Goal: Transaction & Acquisition: Obtain resource

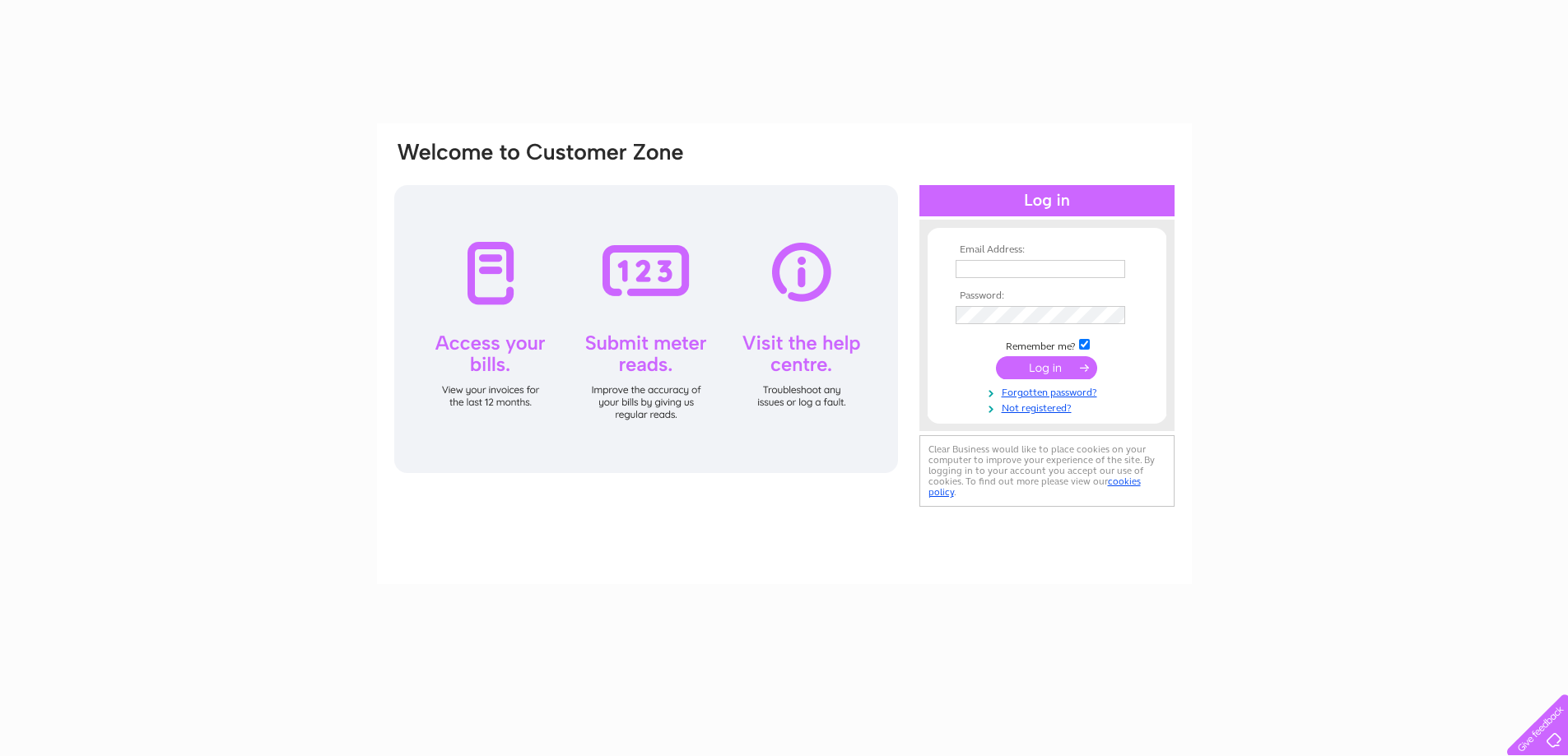
drag, startPoint x: 0, startPoint y: 0, endPoint x: 965, endPoint y: 268, distance: 1001.5
click at [965, 268] on input "text" at bounding box center [1039, 269] width 169 height 18
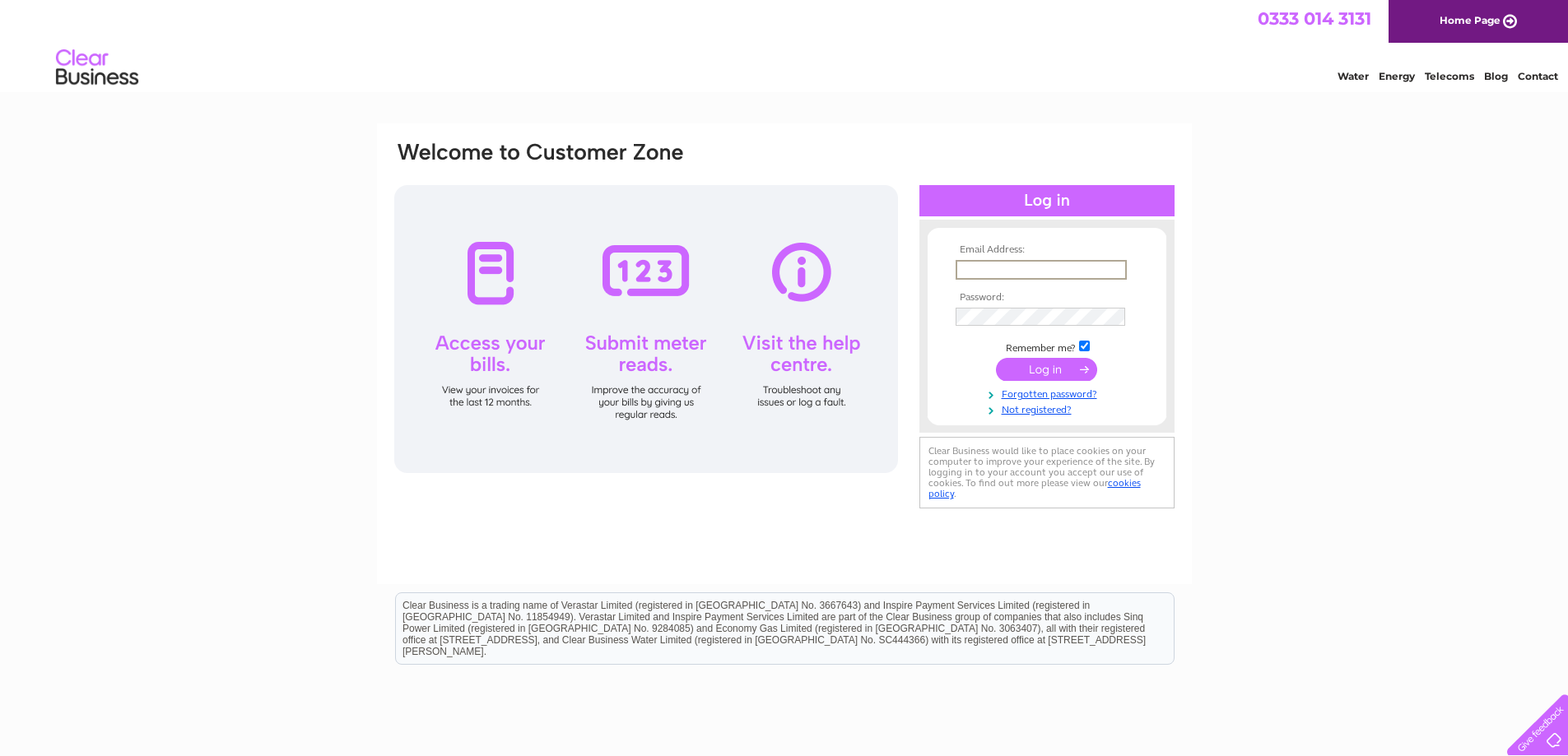
type input "claire.smith@seafield-estate.co.uk"
click at [996, 358] on input "submit" at bounding box center [1047, 369] width 101 height 23
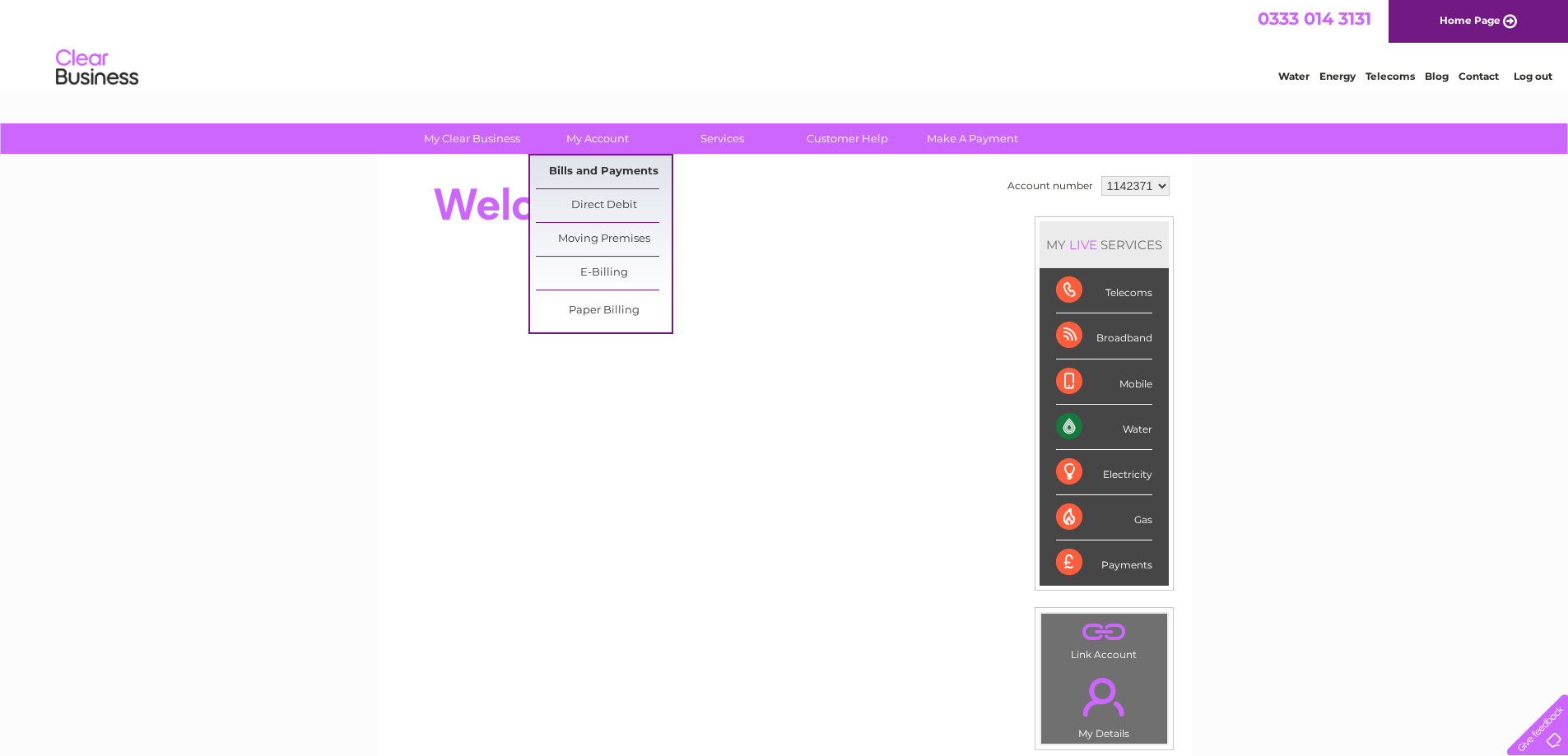
click at [584, 174] on link "Bills and Payments" at bounding box center [603, 172] width 135 height 33
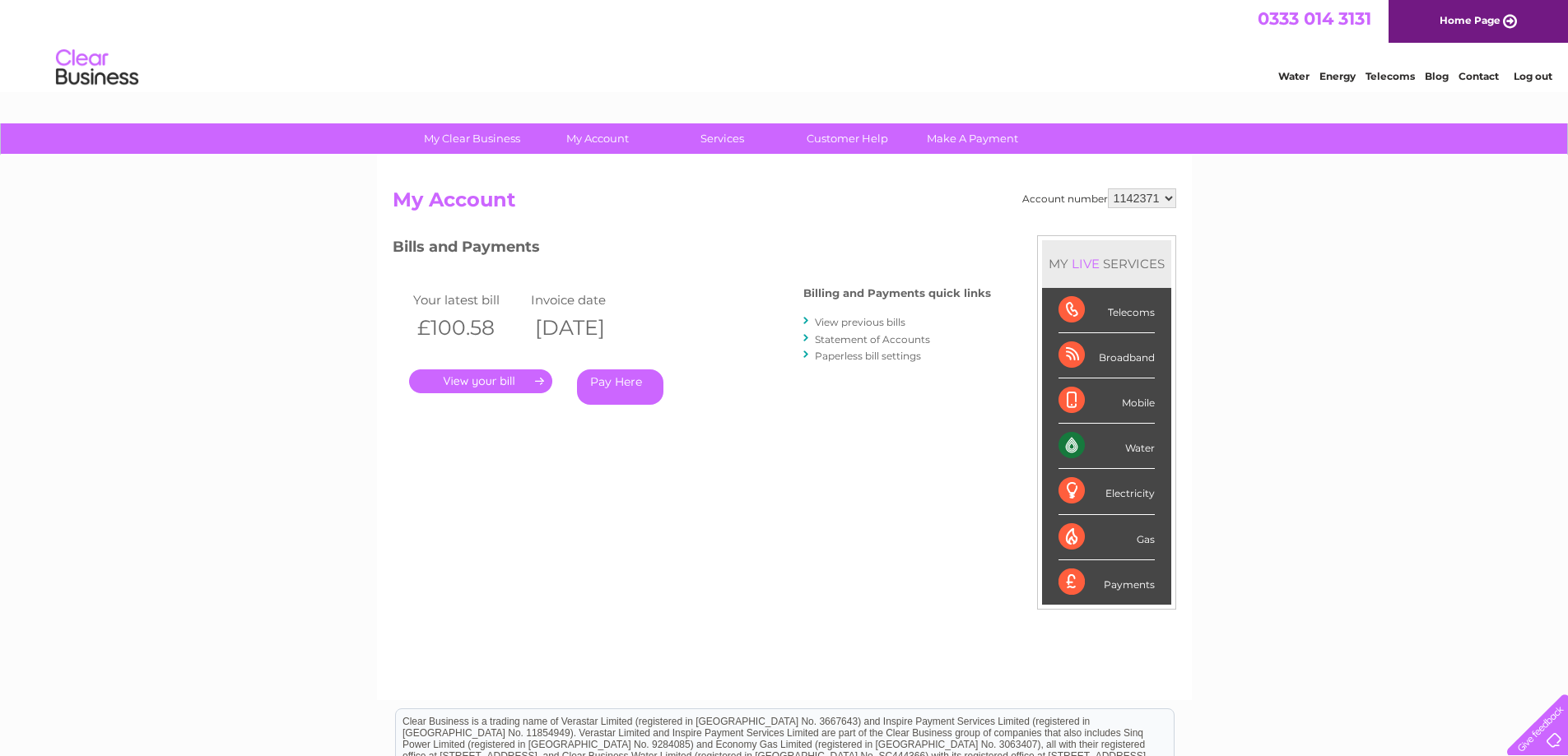
click at [473, 382] on link "." at bounding box center [481, 381] width 143 height 24
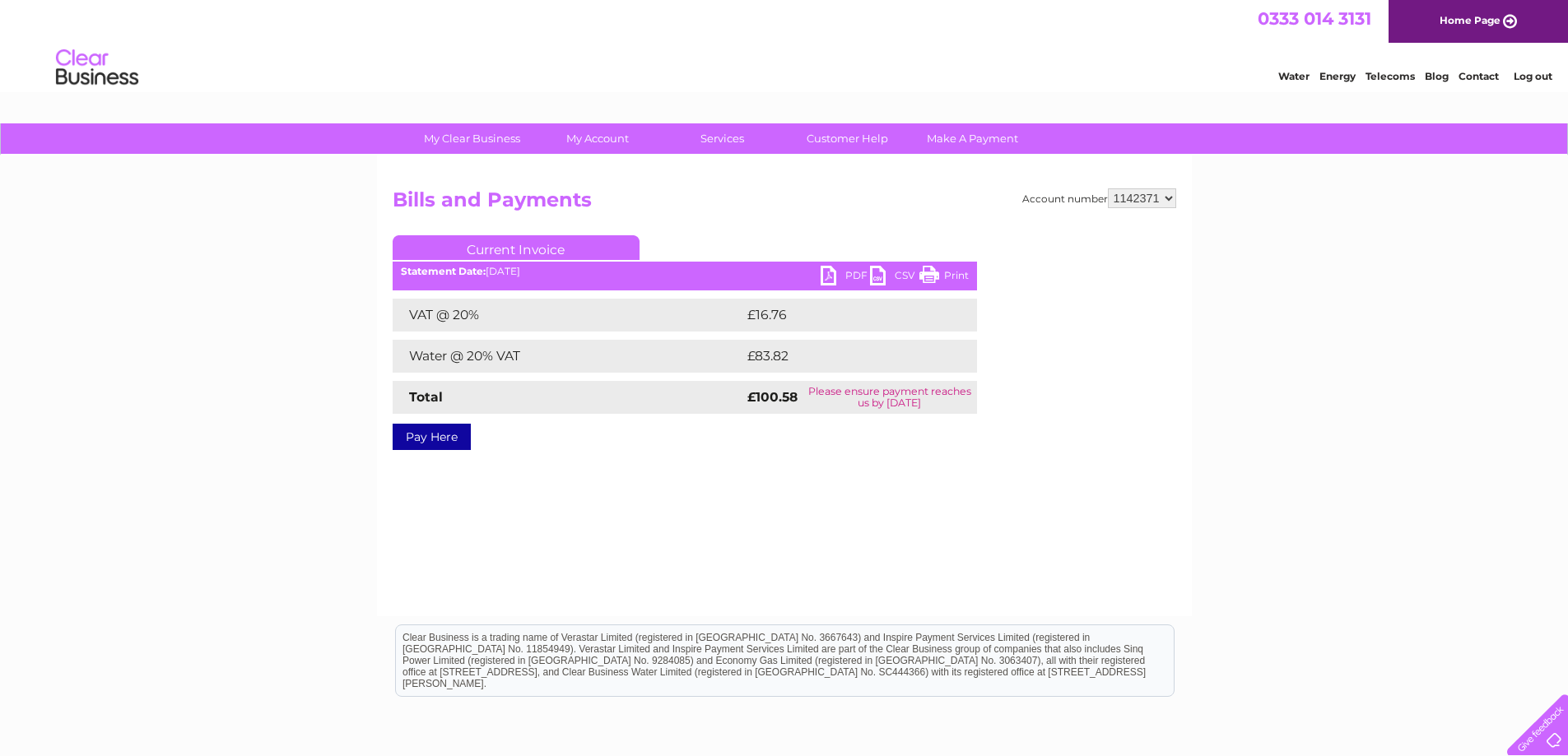
click at [857, 274] on link "PDF" at bounding box center [846, 277] width 50 height 24
click at [293, 721] on html "Clear Business is a trading name of Verastar Limited (registered in [GEOGRAPHIC…" at bounding box center [784, 668] width 1568 height 105
